Goal: Navigation & Orientation: Find specific page/section

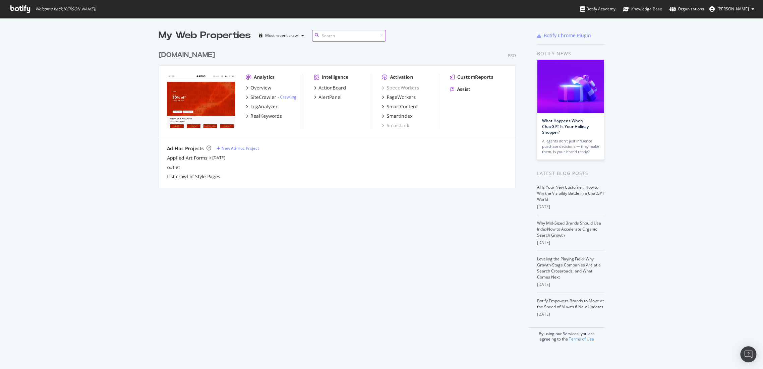
scroll to position [363, 751]
click at [14, 10] on icon at bounding box center [20, 8] width 20 height 7
click at [476, 12] on div "Organizations" at bounding box center [687, 9] width 35 height 7
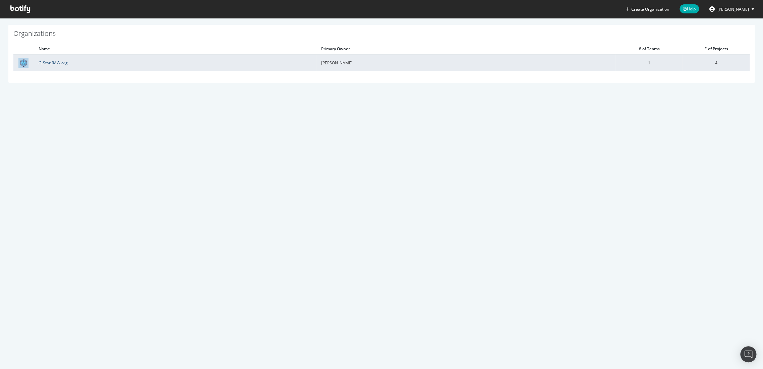
click at [51, 63] on link "G-Star RAW org" at bounding box center [53, 63] width 29 height 6
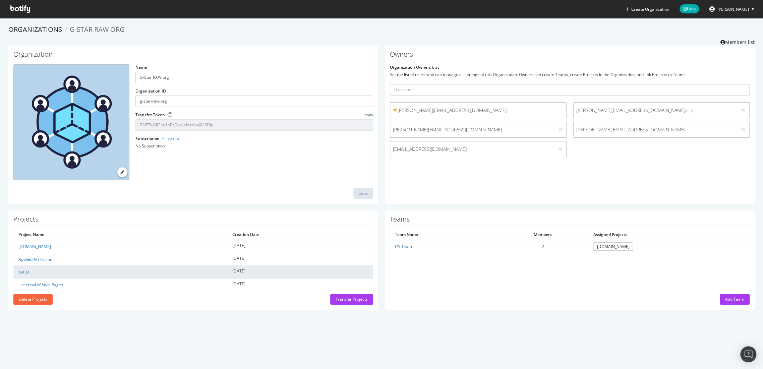
click at [96, 268] on td "outlet" at bounding box center [120, 272] width 214 height 13
click at [21, 269] on link "outlet" at bounding box center [23, 272] width 11 height 6
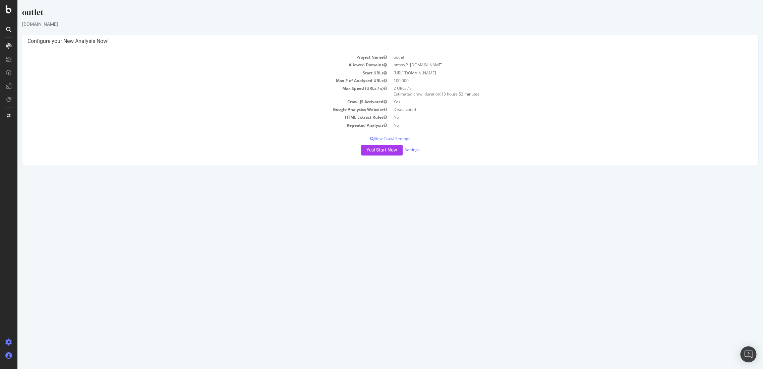
click at [9, 355] on icon at bounding box center [8, 355] width 7 height 7
click at [42, 343] on div "Organizations" at bounding box center [44, 343] width 25 height 5
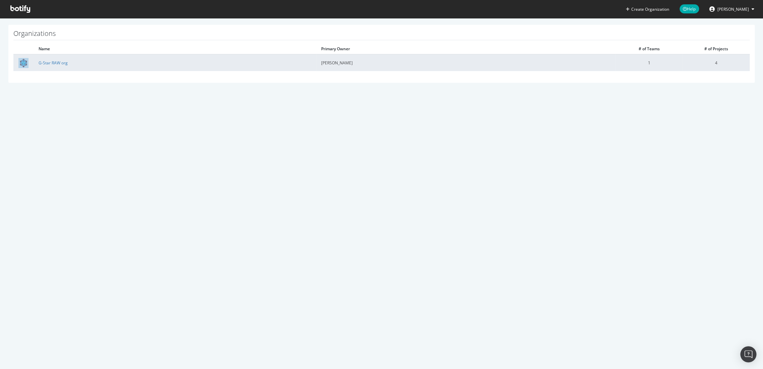
click at [60, 66] on td "G-Star RAW org" at bounding box center [175, 62] width 283 height 17
click at [60, 64] on link "G-Star RAW org" at bounding box center [53, 63] width 29 height 6
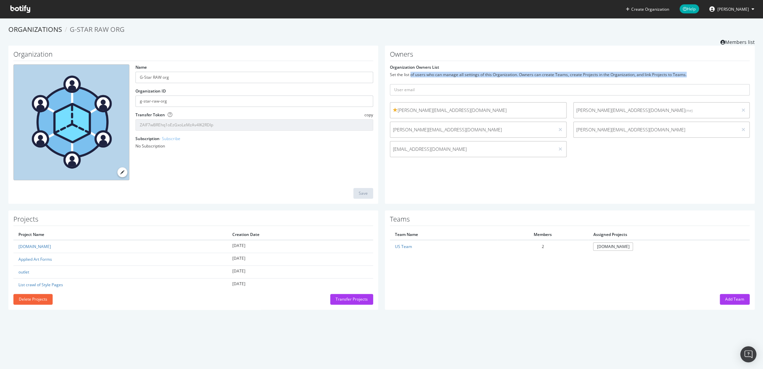
drag, startPoint x: 407, startPoint y: 75, endPoint x: 665, endPoint y: 77, distance: 257.8
click at [665, 77] on form "Organization Owners List Set the list of users who can manage all settings of t…" at bounding box center [570, 112] width 360 height 96
click at [470, 75] on div "Set the list of users who can manage all settings of this Organization. Owners …" at bounding box center [570, 75] width 360 height 6
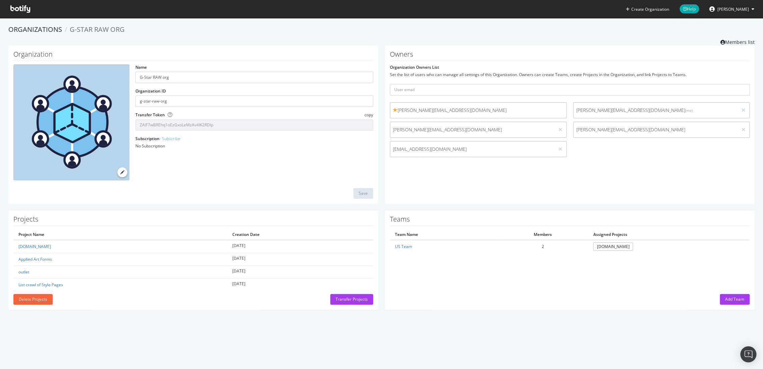
click at [22, 5] on icon at bounding box center [20, 8] width 20 height 7
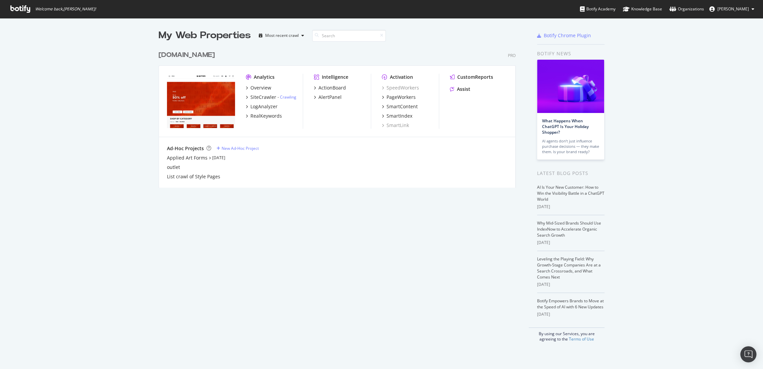
scroll to position [363, 751]
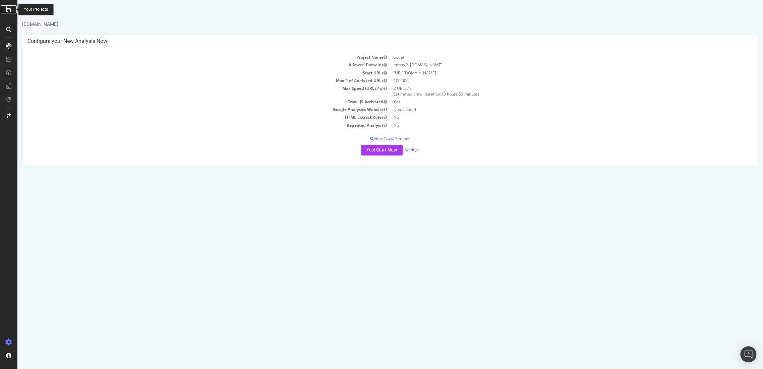
click at [12, 9] on div at bounding box center [9, 9] width 16 height 8
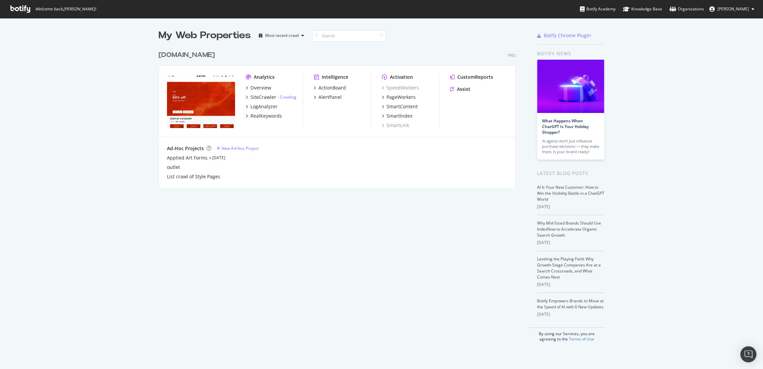
scroll to position [363, 751]
click at [191, 285] on div "My Web Properties Most recent crawl [DOMAIN_NAME] Pro Analytics Overview SiteCr…" at bounding box center [344, 185] width 370 height 313
